Goal: Task Accomplishment & Management: Manage account settings

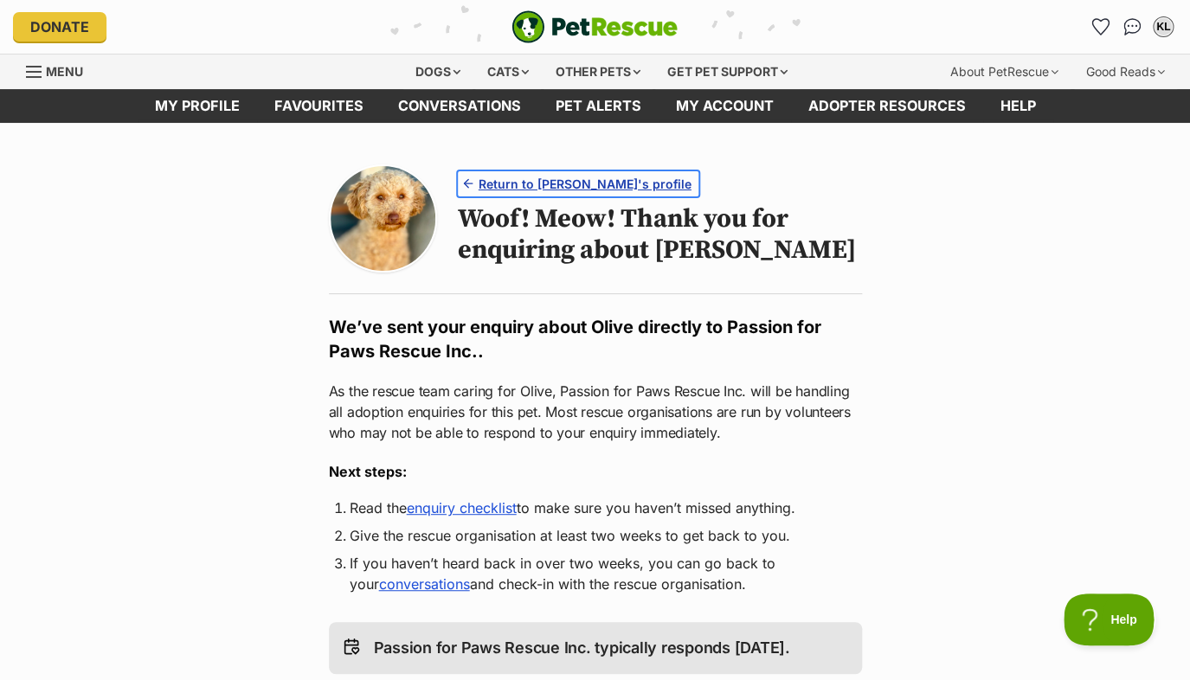
click at [571, 183] on span "Return to Olive's profile" at bounding box center [585, 184] width 213 height 18
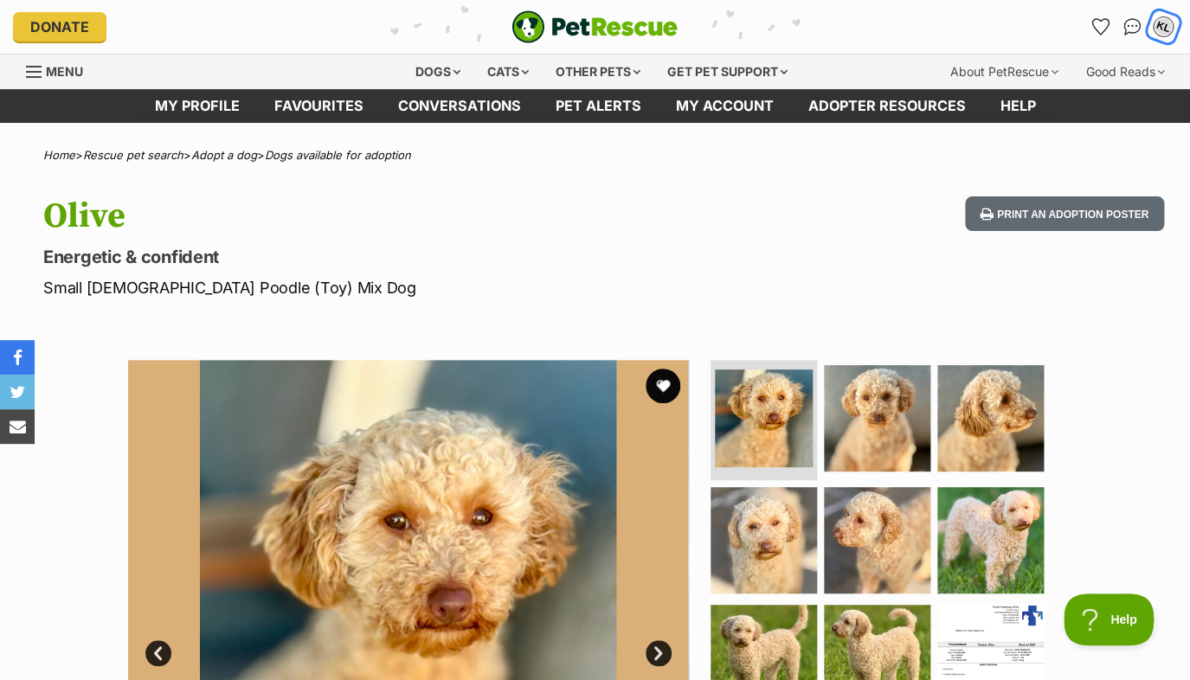
click at [1163, 25] on div "KL" at bounding box center [1163, 27] width 23 height 23
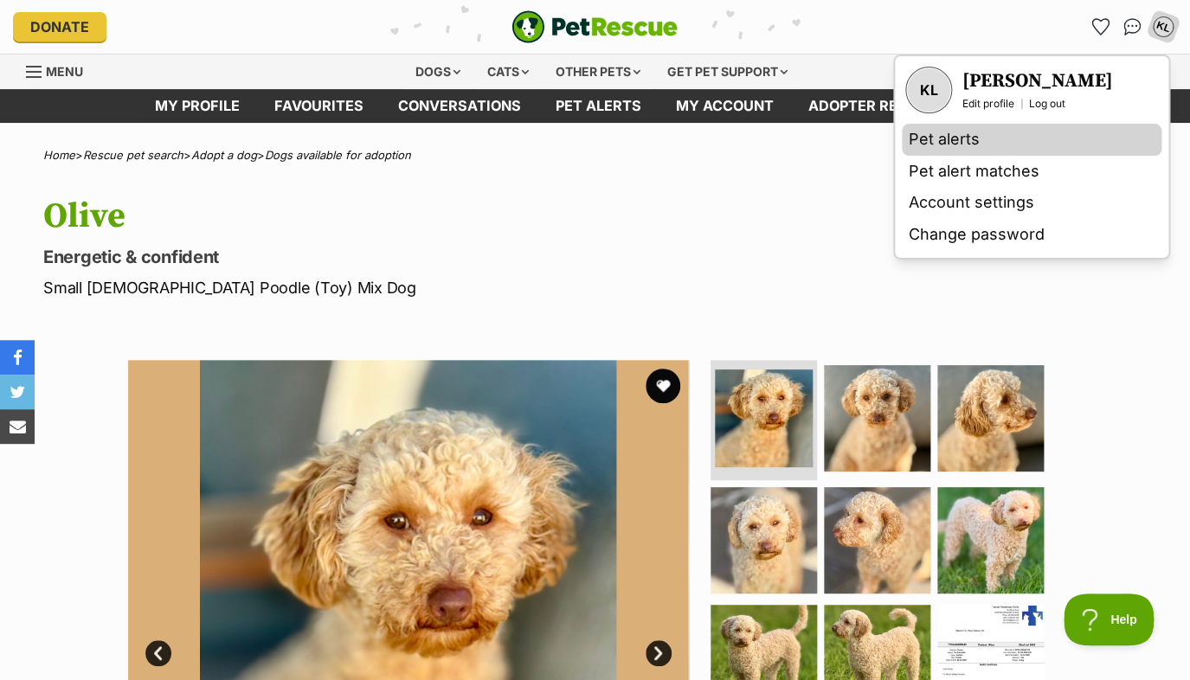
click at [963, 135] on link "Pet alerts" at bounding box center [1032, 140] width 260 height 32
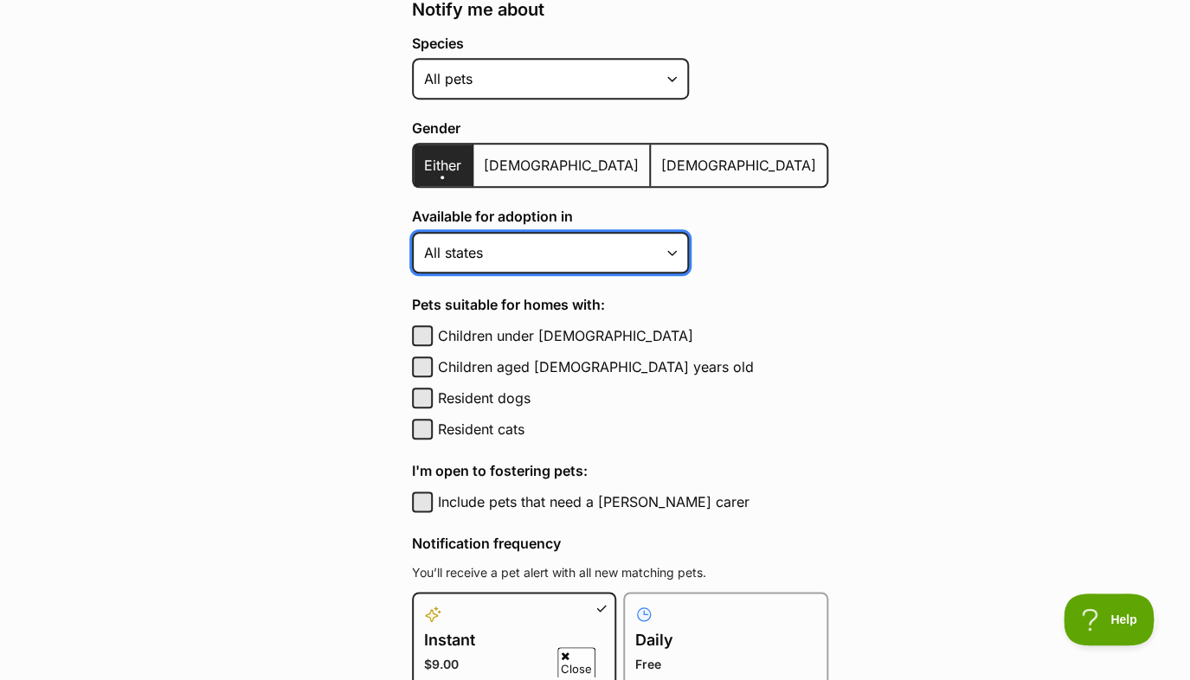
click at [412, 232] on select "Australian Capital Territory New South Wales Northern Territory Queensland Sout…" at bounding box center [550, 253] width 277 height 42
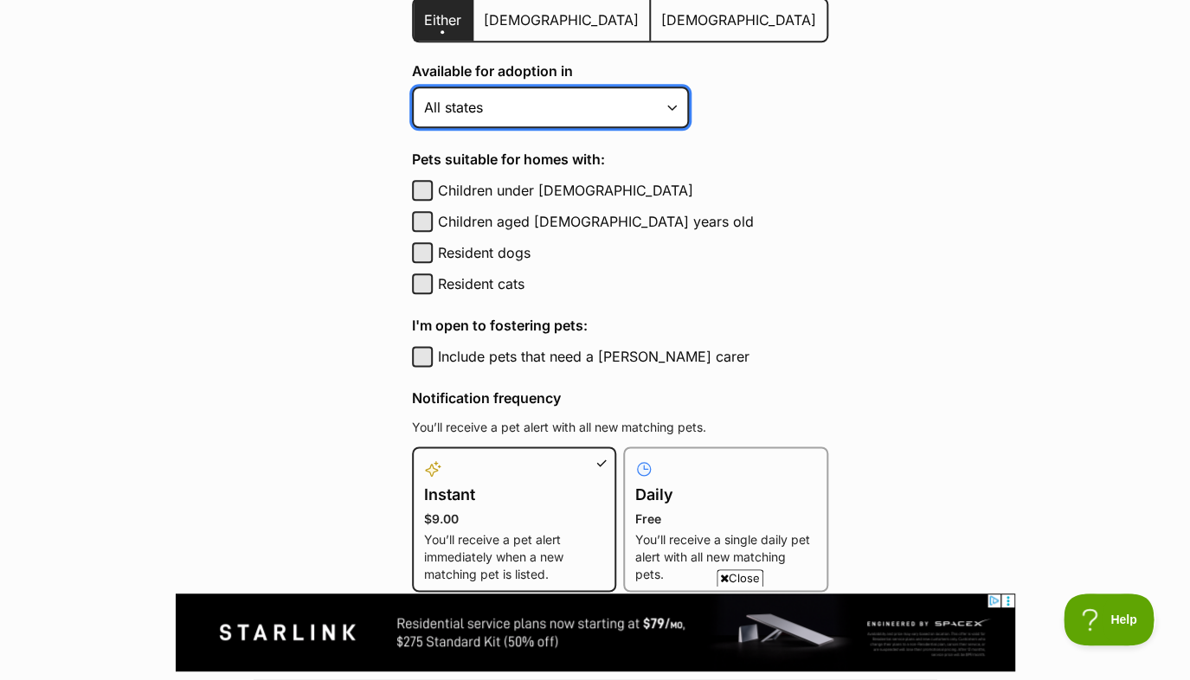
scroll to position [553, 0]
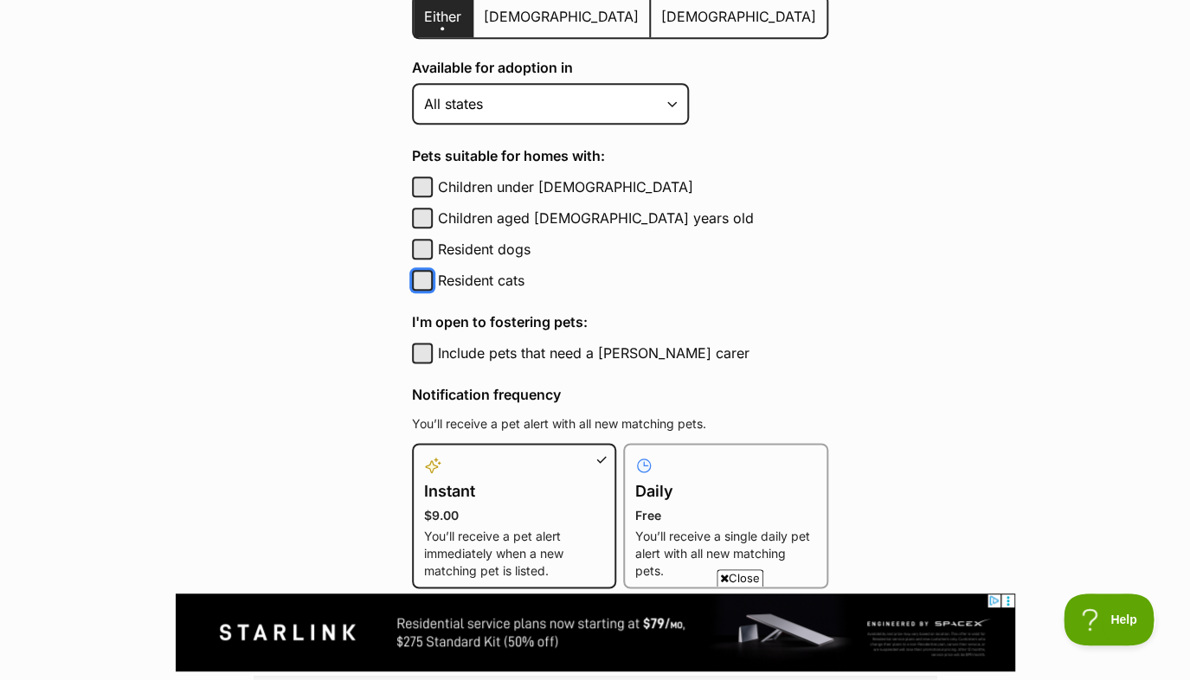
click at [422, 287] on button "Resident cats" at bounding box center [422, 280] width 21 height 21
checkbox input "true"
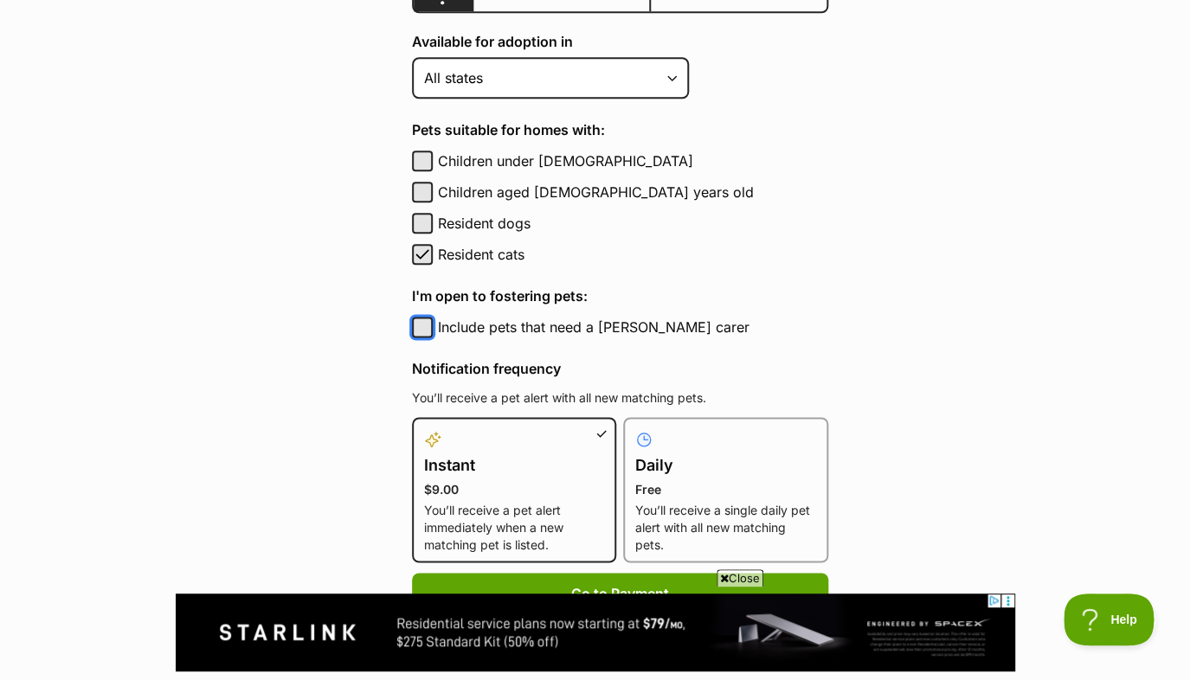
click at [427, 323] on button "Include pets that need a [PERSON_NAME] carer" at bounding box center [422, 327] width 21 height 21
checkbox input "true"
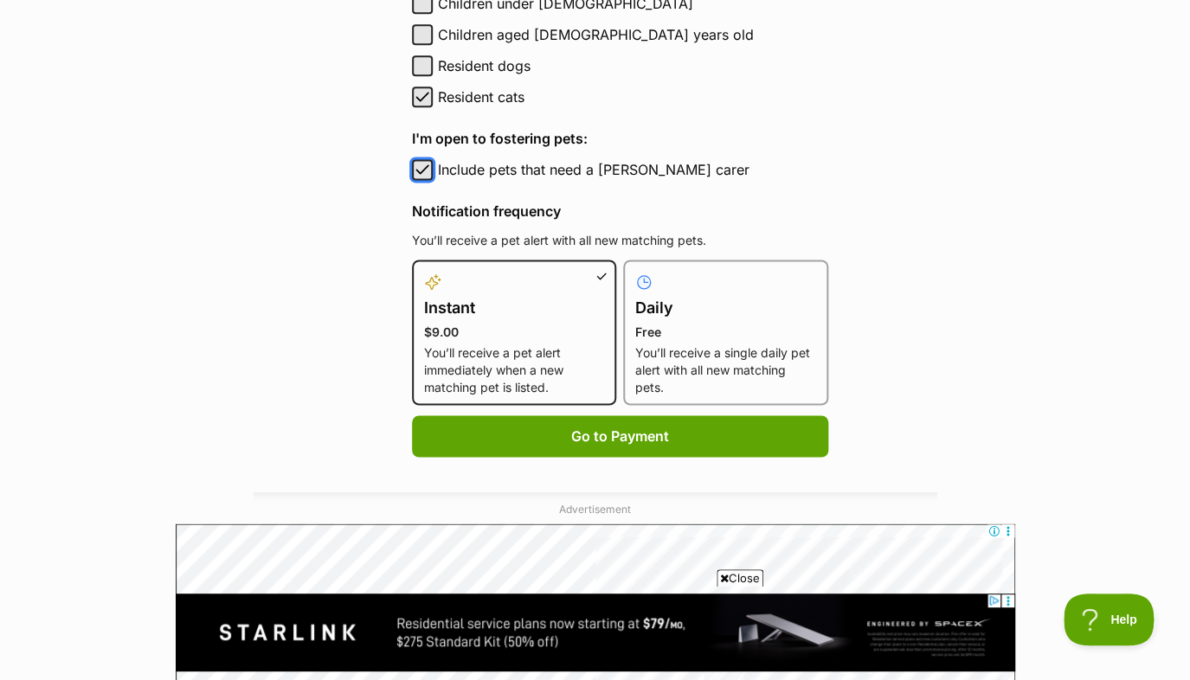
scroll to position [745, 0]
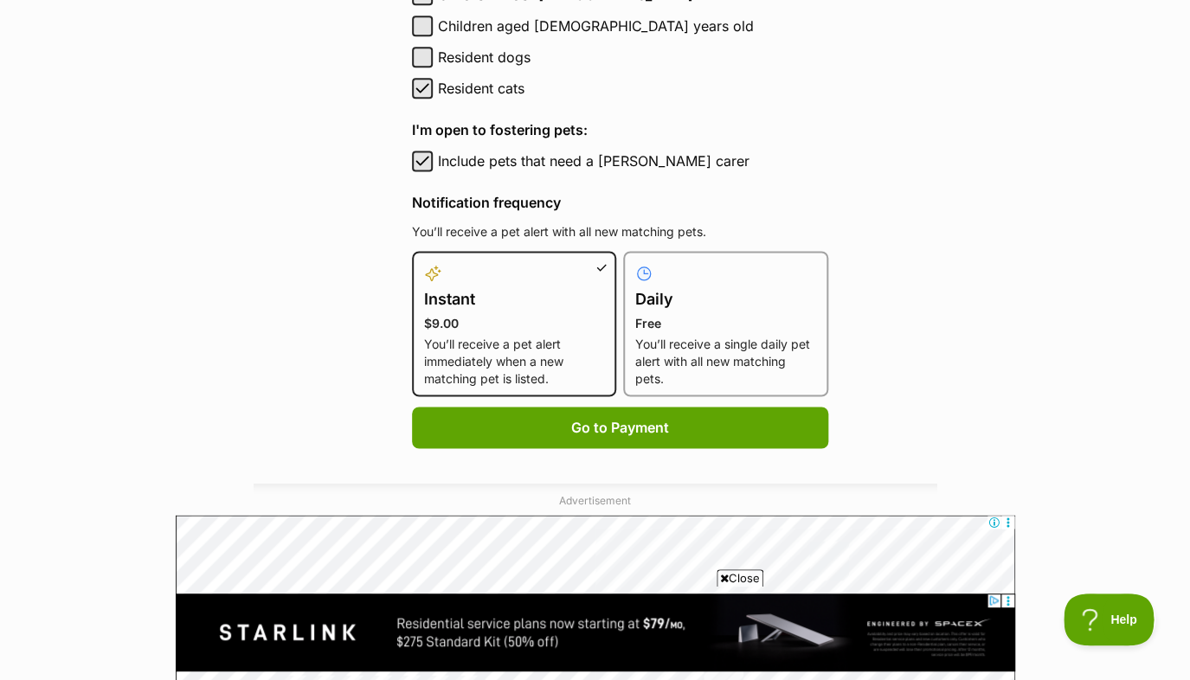
click at [673, 341] on p "You’ll receive a single daily pet alert with all new matching pets." at bounding box center [725, 362] width 181 height 52
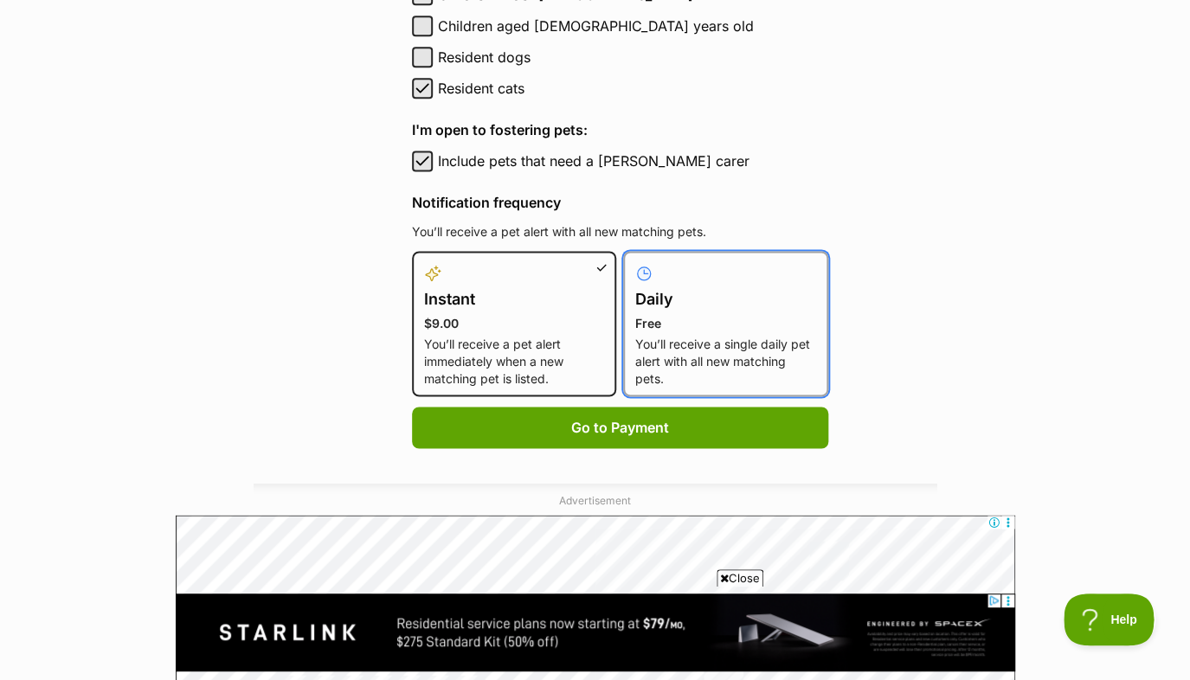
click at [635, 262] on input "Daily Free You’ll receive a single daily pet alert with all new matching pets." at bounding box center [634, 261] width 1 height 1
radio input "true"
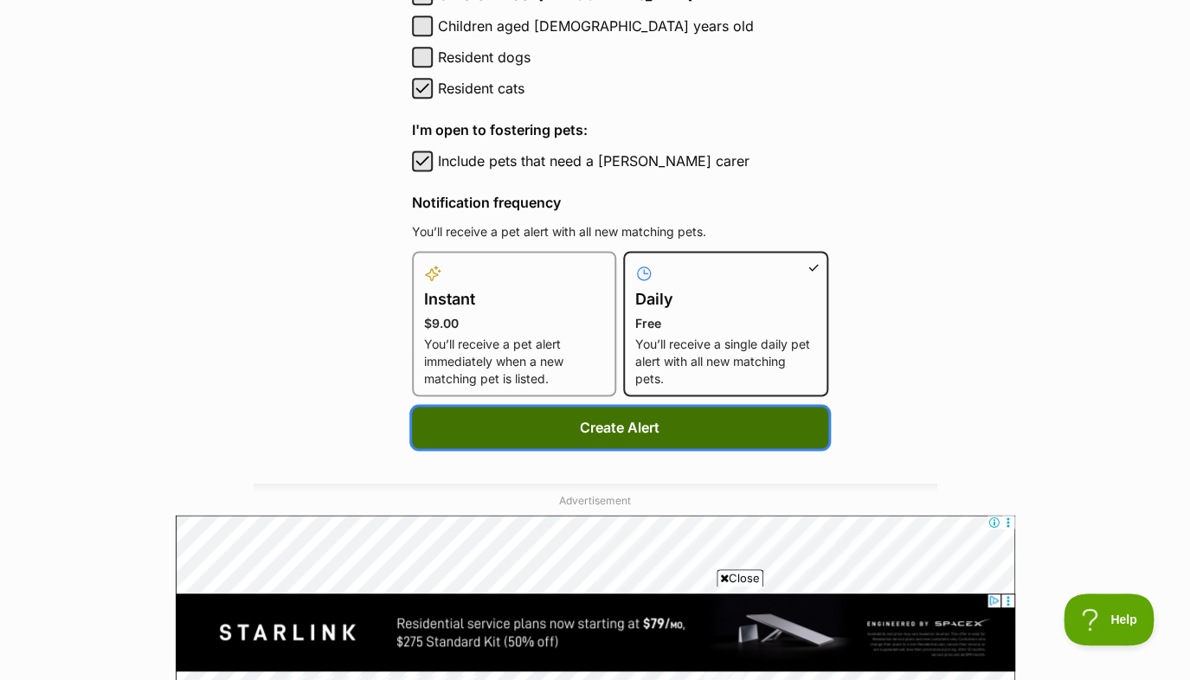
click at [593, 425] on button "Create Alert" at bounding box center [620, 428] width 416 height 42
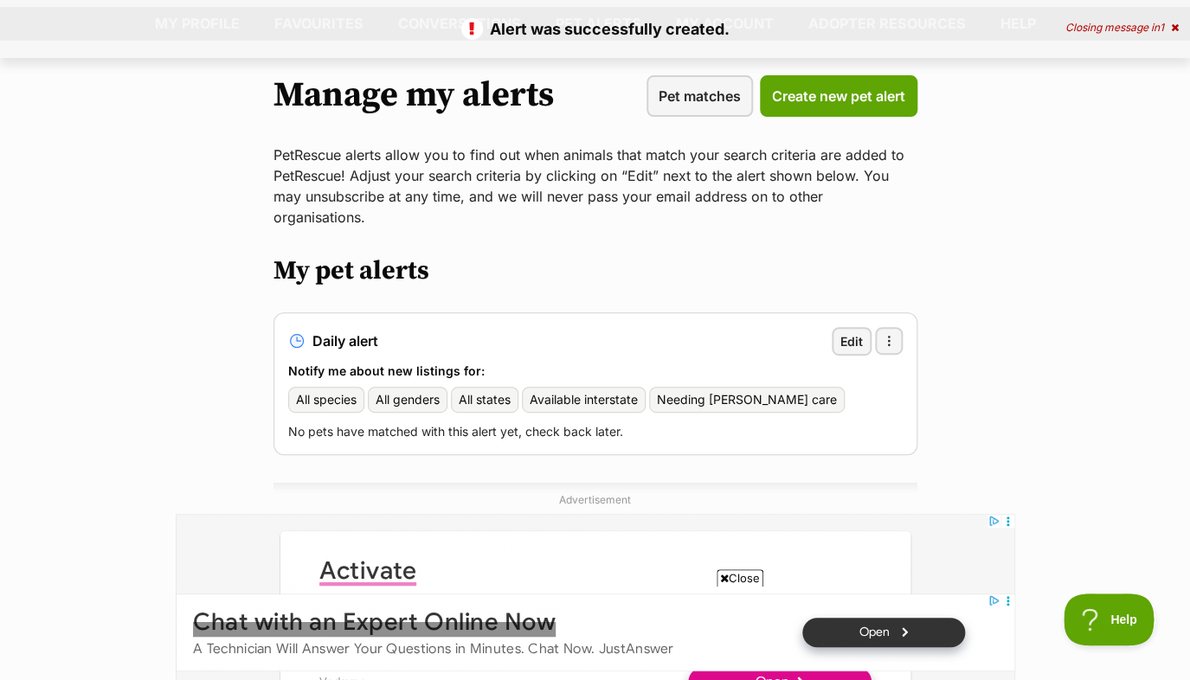
scroll to position [113, 0]
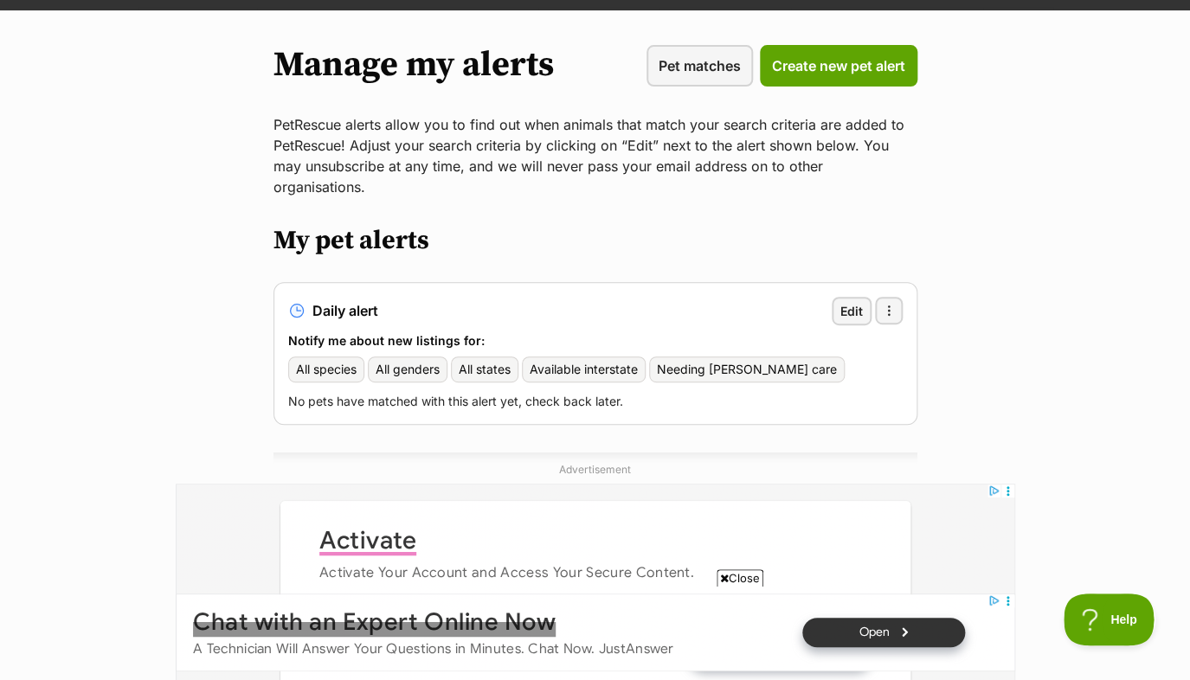
click at [326, 361] on span "All species" at bounding box center [326, 369] width 61 height 17
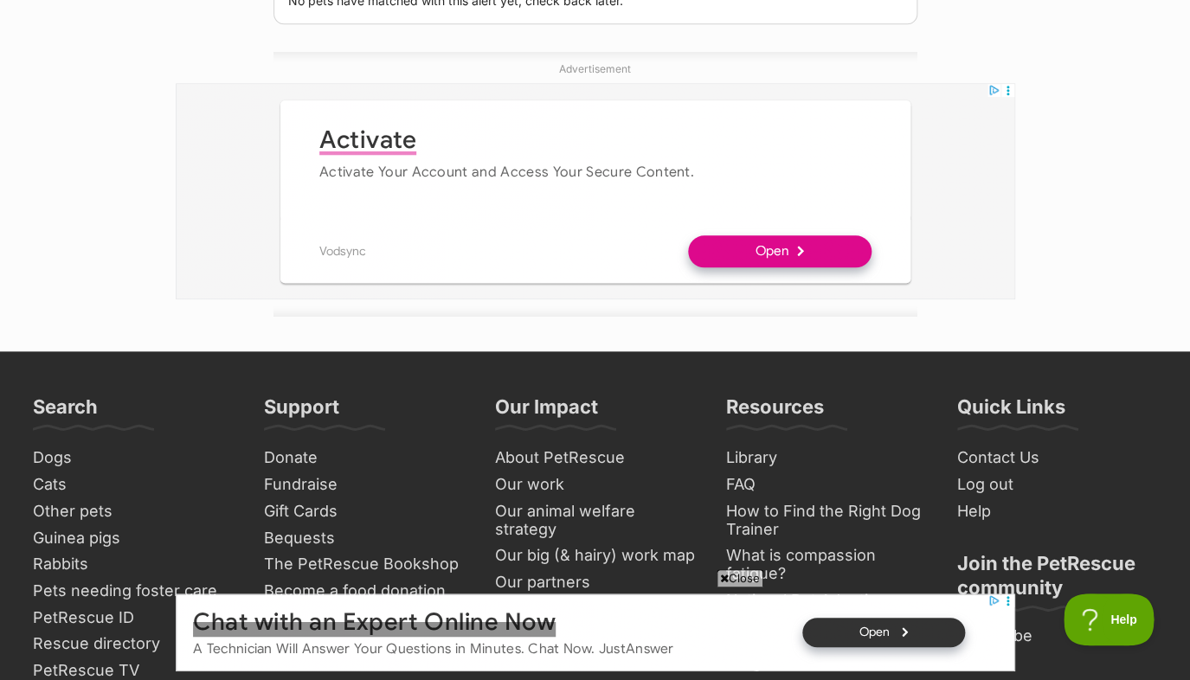
scroll to position [0, 0]
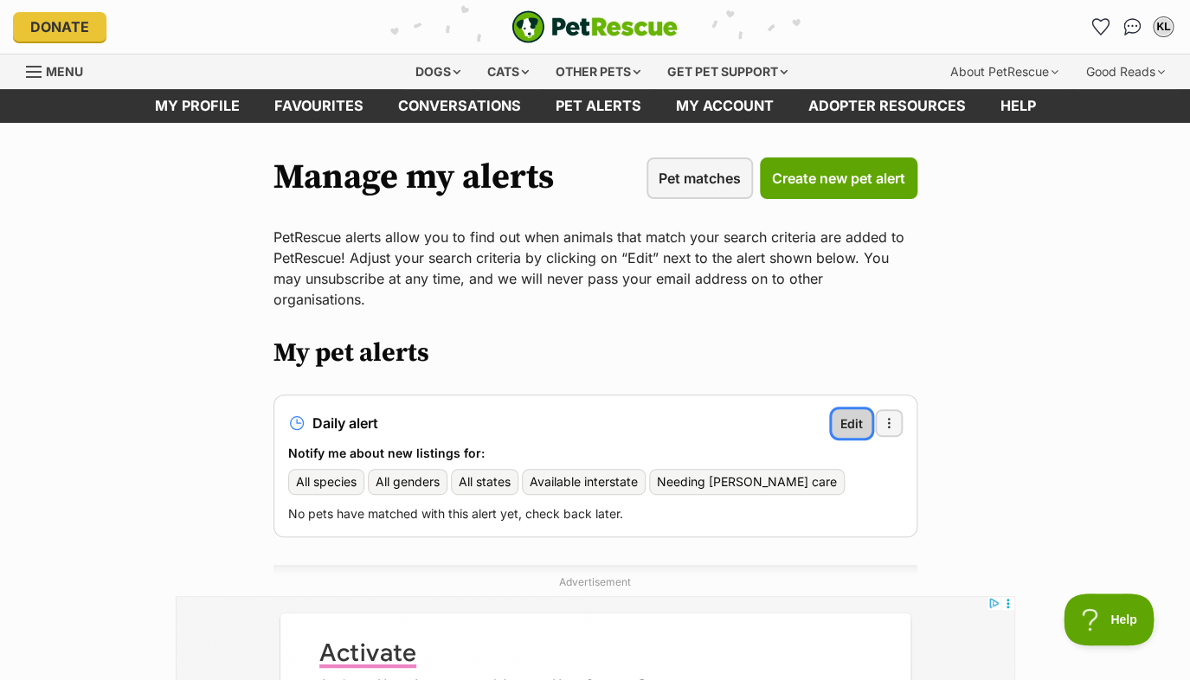
click at [849, 415] on span "Edit" at bounding box center [852, 424] width 23 height 18
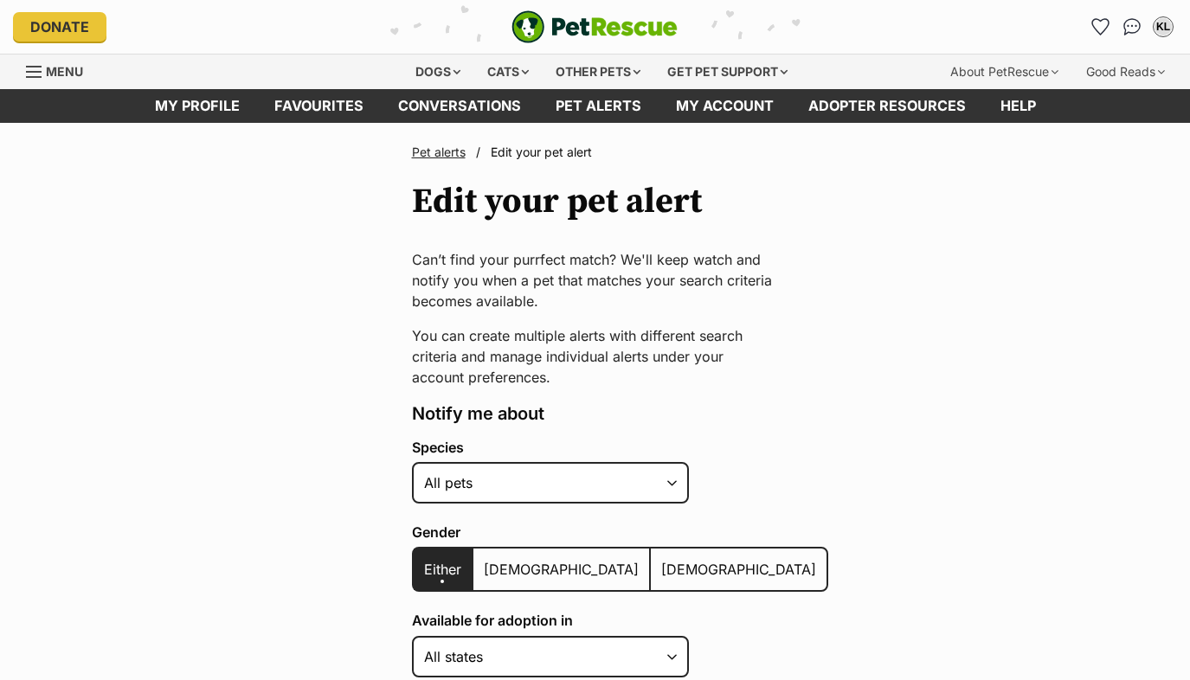
scroll to position [23, 0]
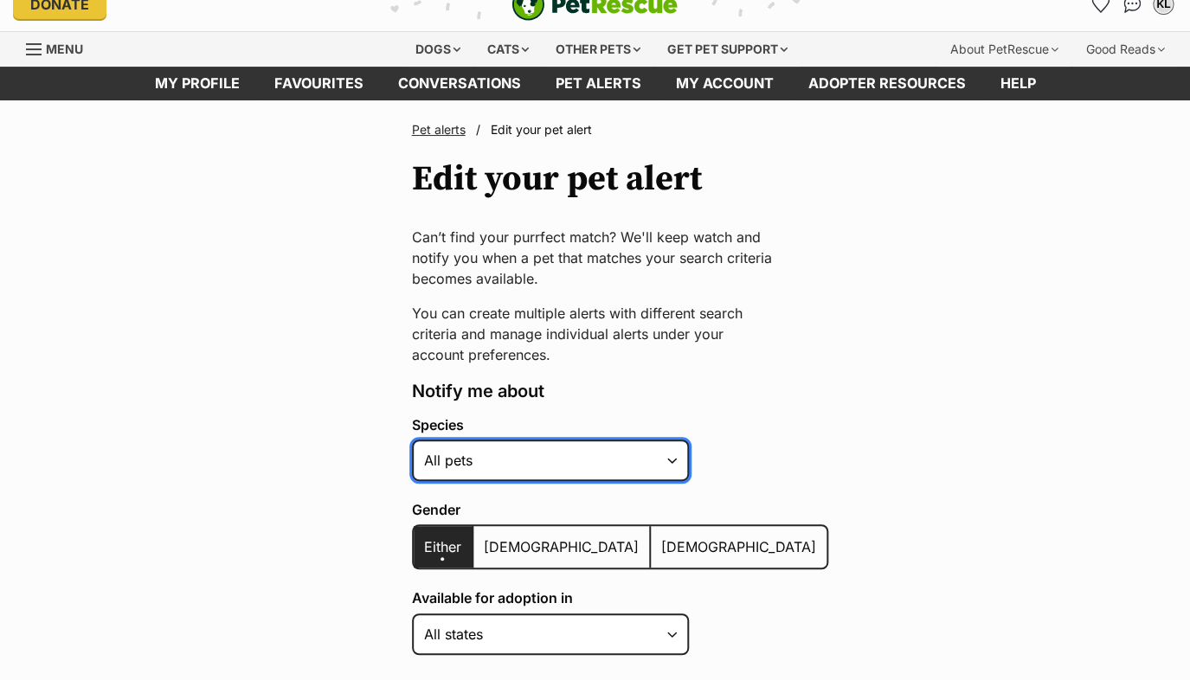
click at [412, 440] on select "Alpaca Bird Cat Chicken Cow Dog Donkey Duck Ferret Fish Goat Goose Guinea Fowl …" at bounding box center [550, 461] width 277 height 42
click option "All pets" at bounding box center [0, 0] width 0 height 0
click at [412, 440] on select "Alpaca Bird Cat Chicken Cow Dog Donkey Duck Ferret Fish Goat Goose Guinea Fowl …" at bounding box center [550, 461] width 277 height 42
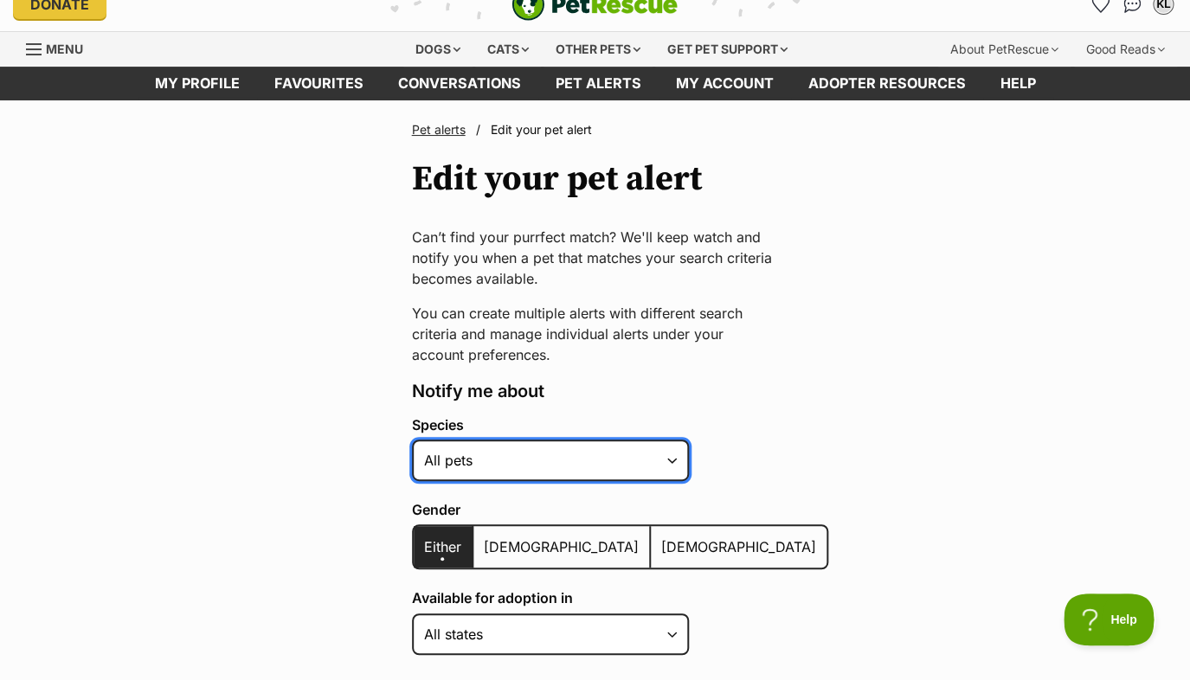
select select "1"
click option "Dog" at bounding box center [0, 0] width 0 height 0
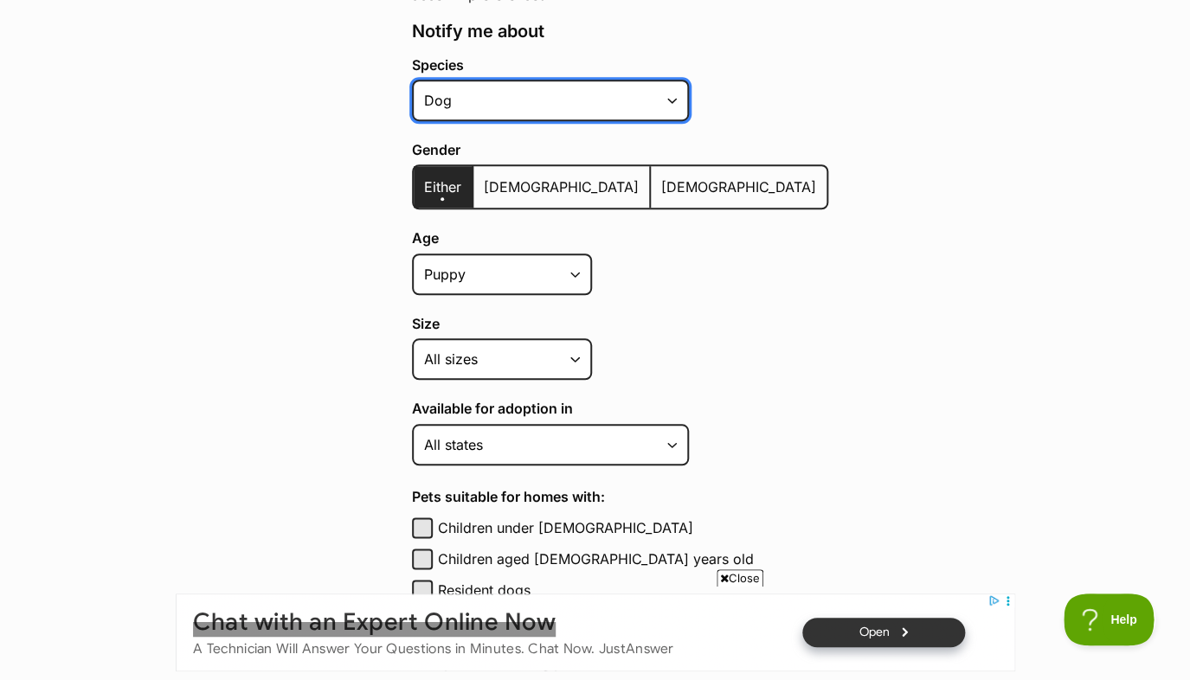
scroll to position [392, 0]
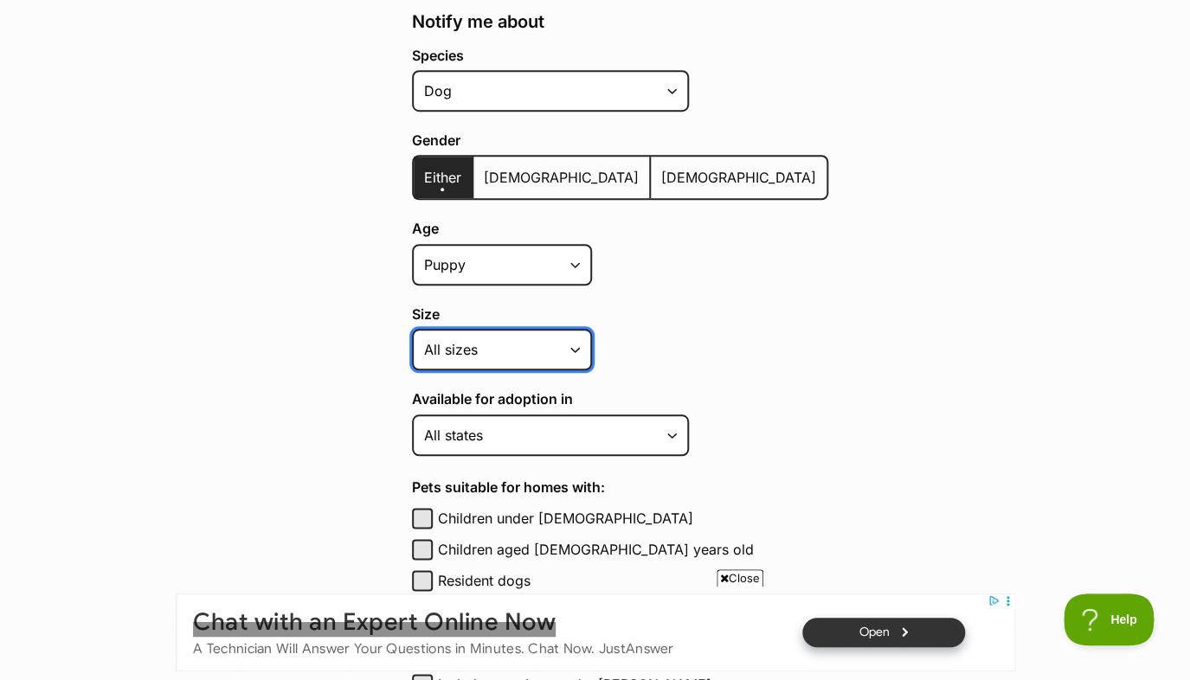
click at [412, 329] on select "Small Medium Large All sizes" at bounding box center [502, 350] width 180 height 42
select select "small"
click option "Small" at bounding box center [0, 0] width 0 height 0
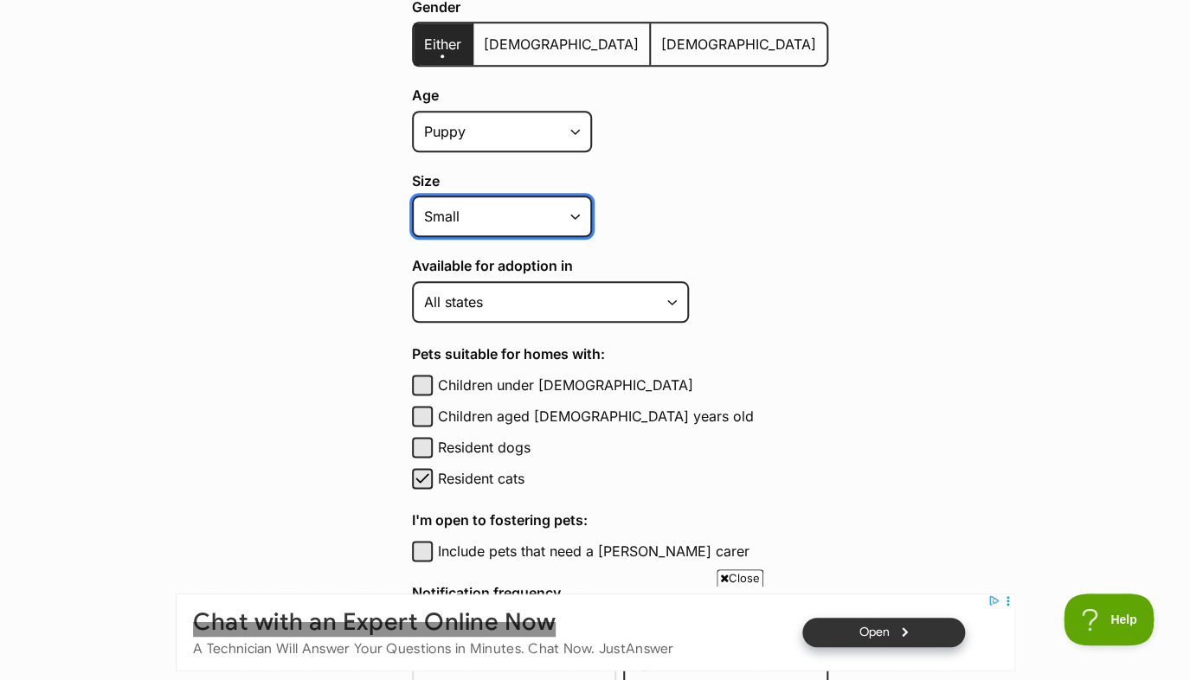
scroll to position [541, 0]
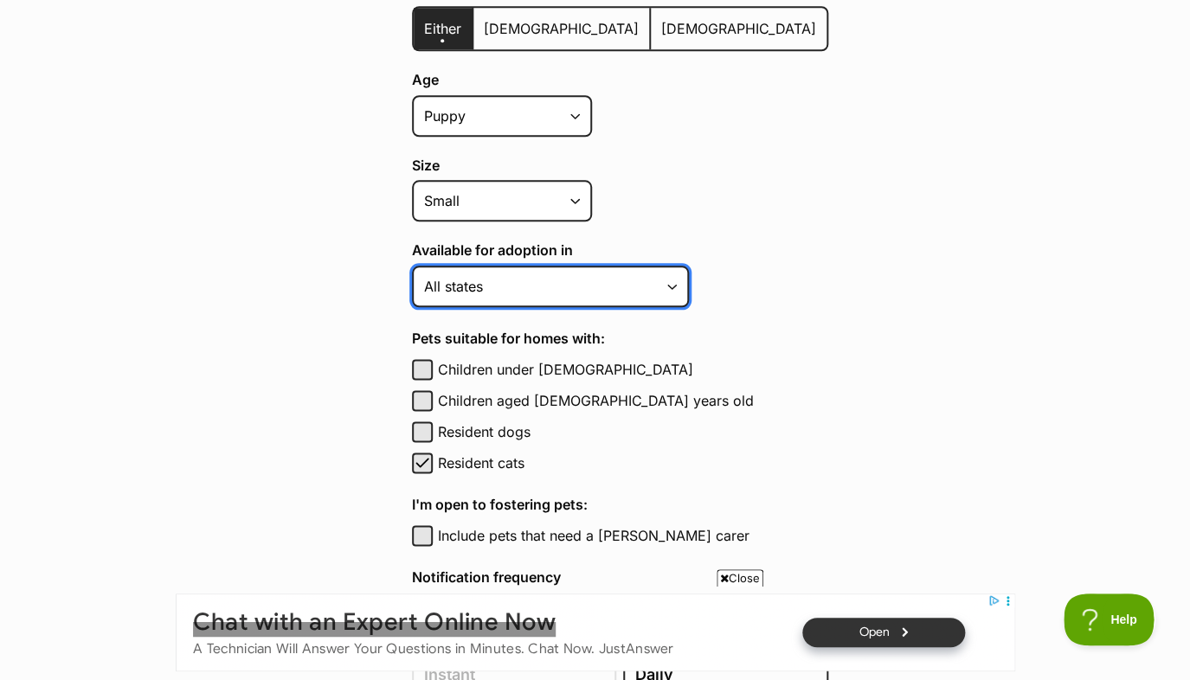
click option "All states" at bounding box center [0, 0] width 0 height 0
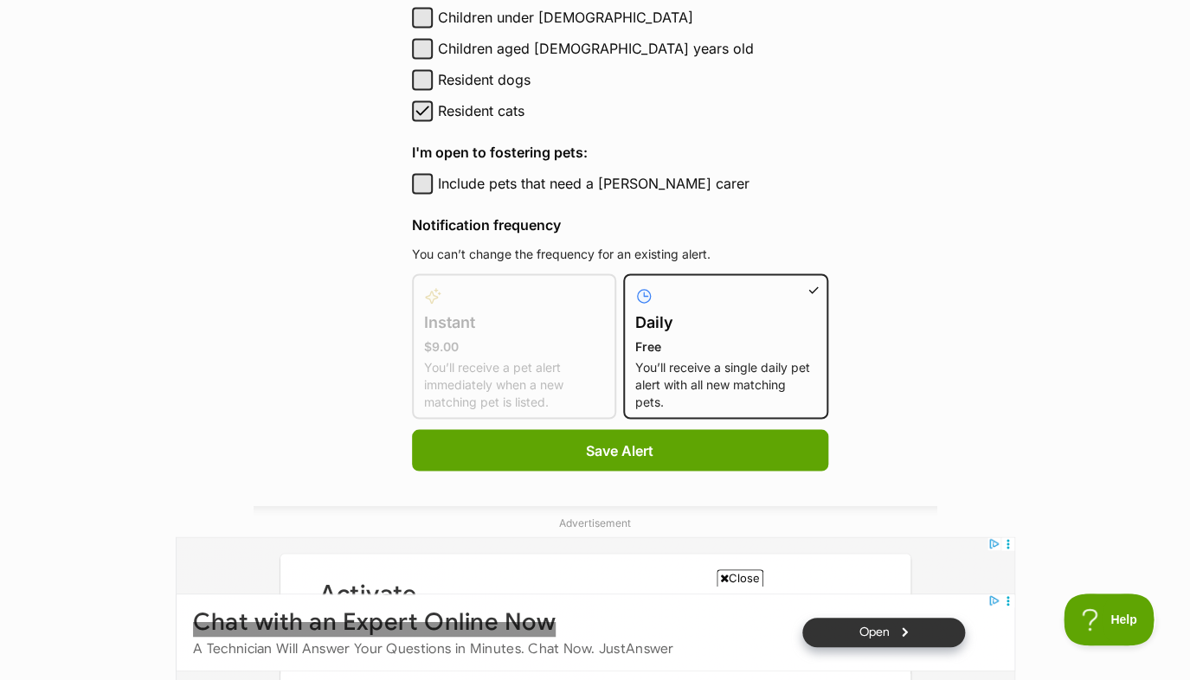
scroll to position [906, 0]
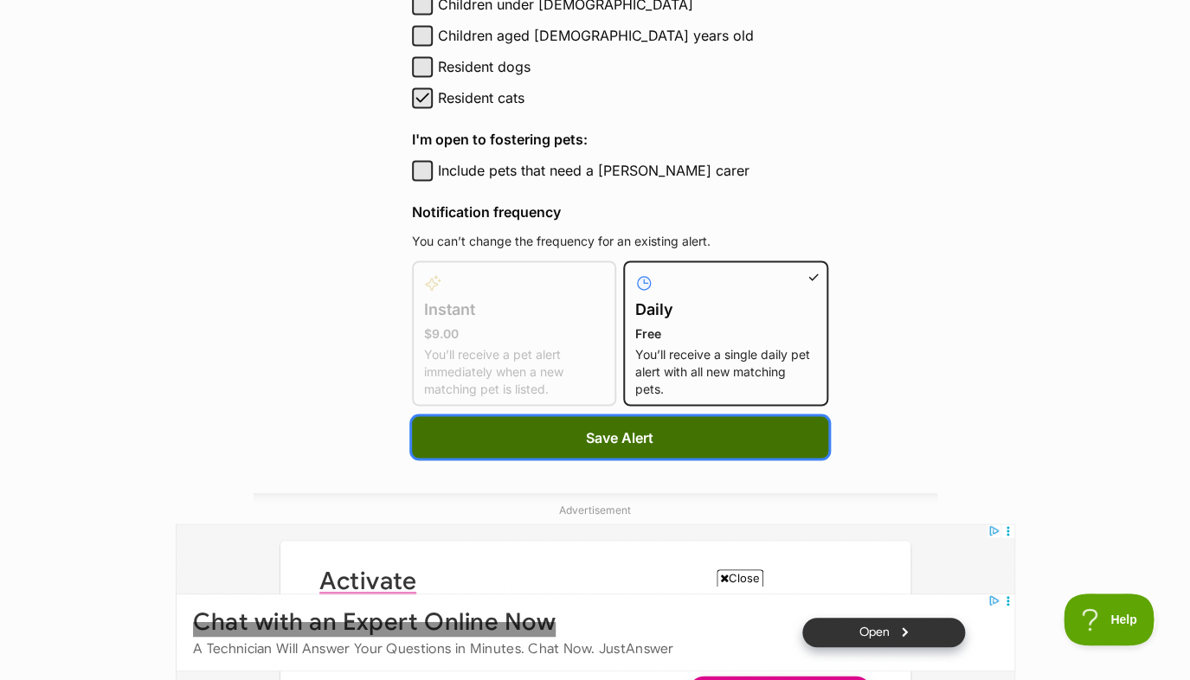
click at [650, 443] on button "Save Alert" at bounding box center [620, 437] width 416 height 42
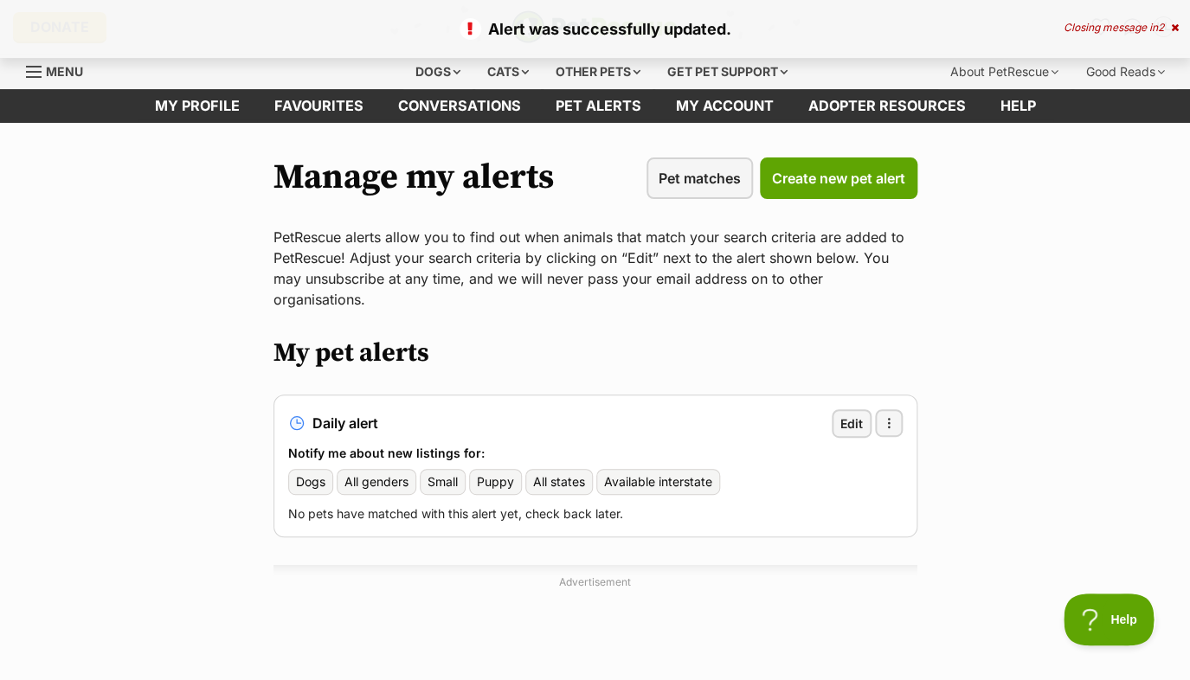
click at [1137, 33] on div "Closing message in 2" at bounding box center [1121, 28] width 115 height 12
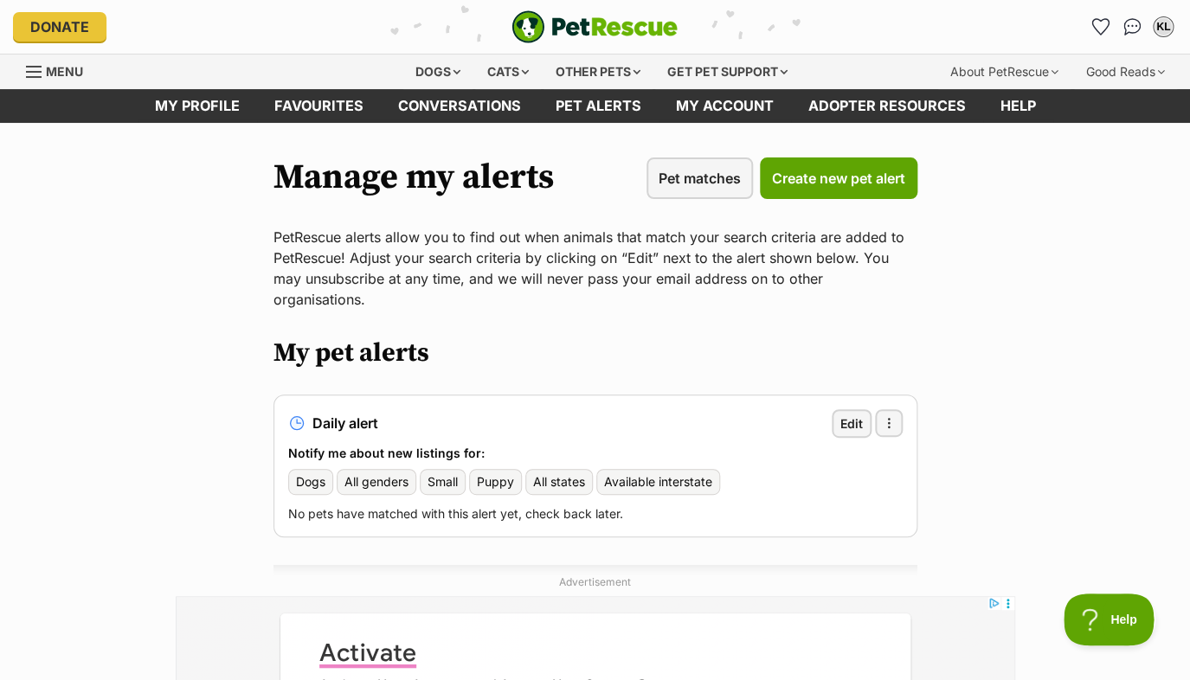
click at [1137, 33] on img "Conversations" at bounding box center [1133, 26] width 18 height 17
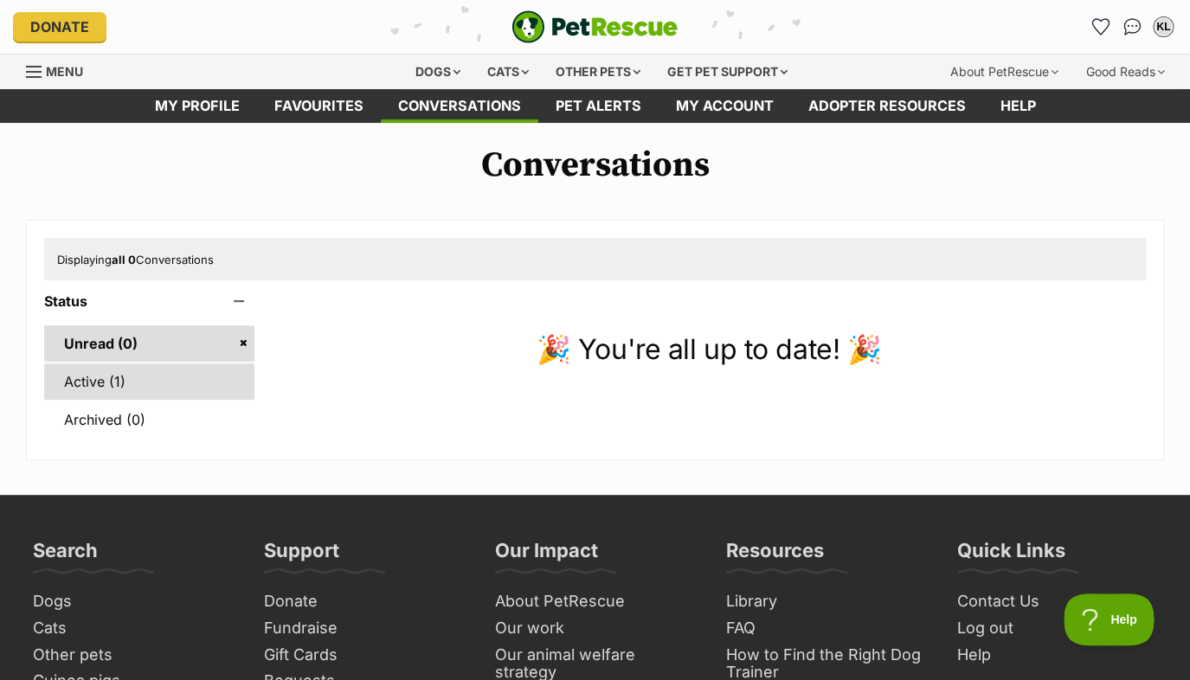
click at [87, 387] on link "Active (1)" at bounding box center [149, 382] width 210 height 36
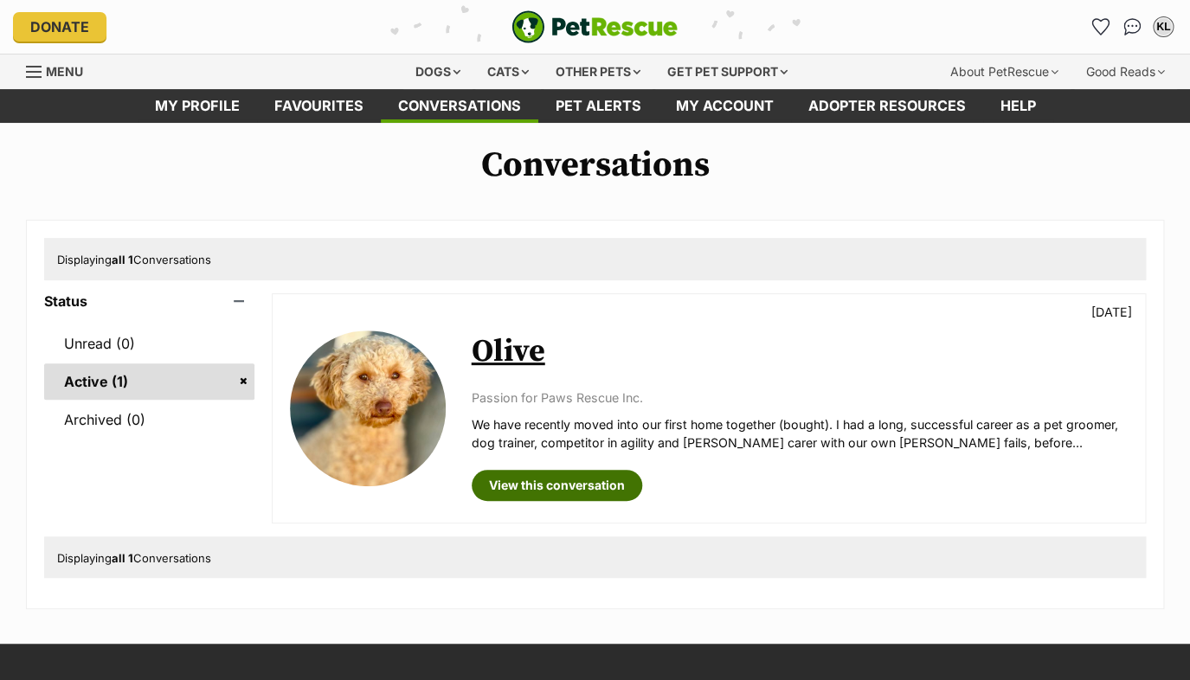
click at [566, 485] on link "View this conversation" at bounding box center [557, 485] width 171 height 31
